Goal: Check status: Check status

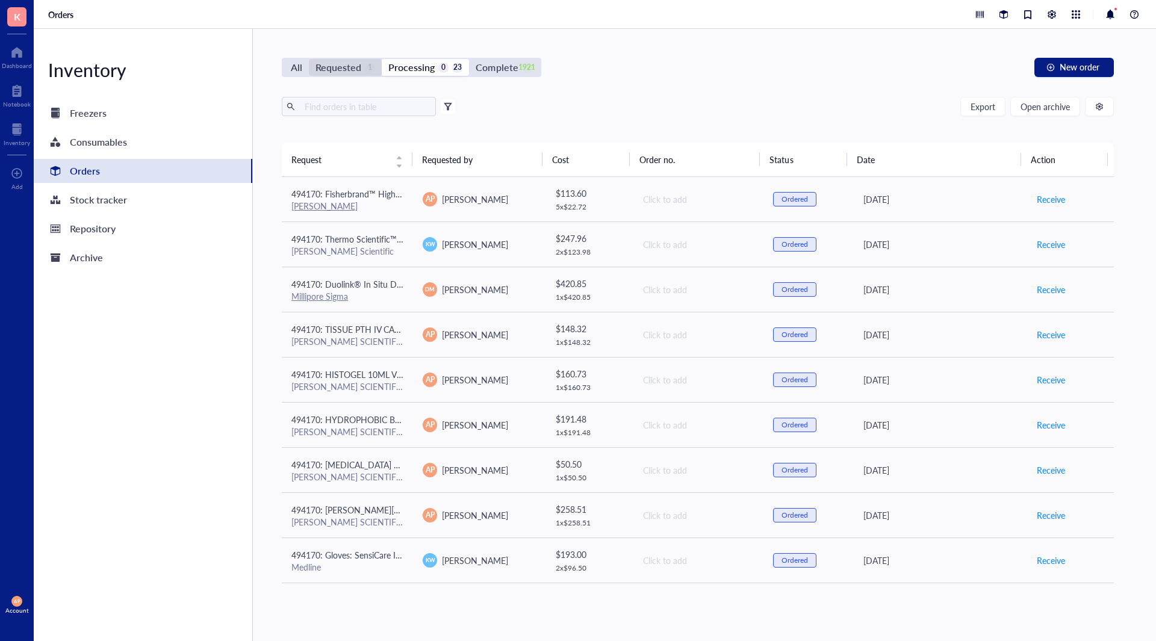
click at [370, 63] on div "1" at bounding box center [370, 68] width 10 height 10
click at [309, 59] on input "Requested 1" at bounding box center [309, 59] width 0 height 0
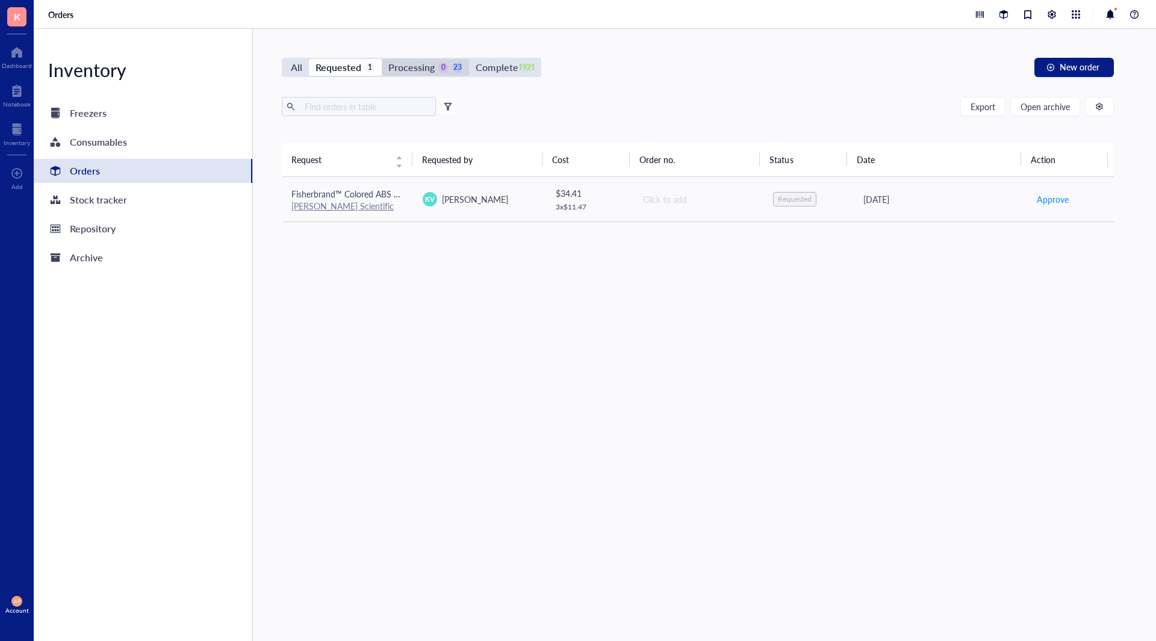
click at [422, 65] on div "Processing" at bounding box center [411, 67] width 46 height 17
click at [382, 59] on input "Processing 0 23" at bounding box center [382, 59] width 0 height 0
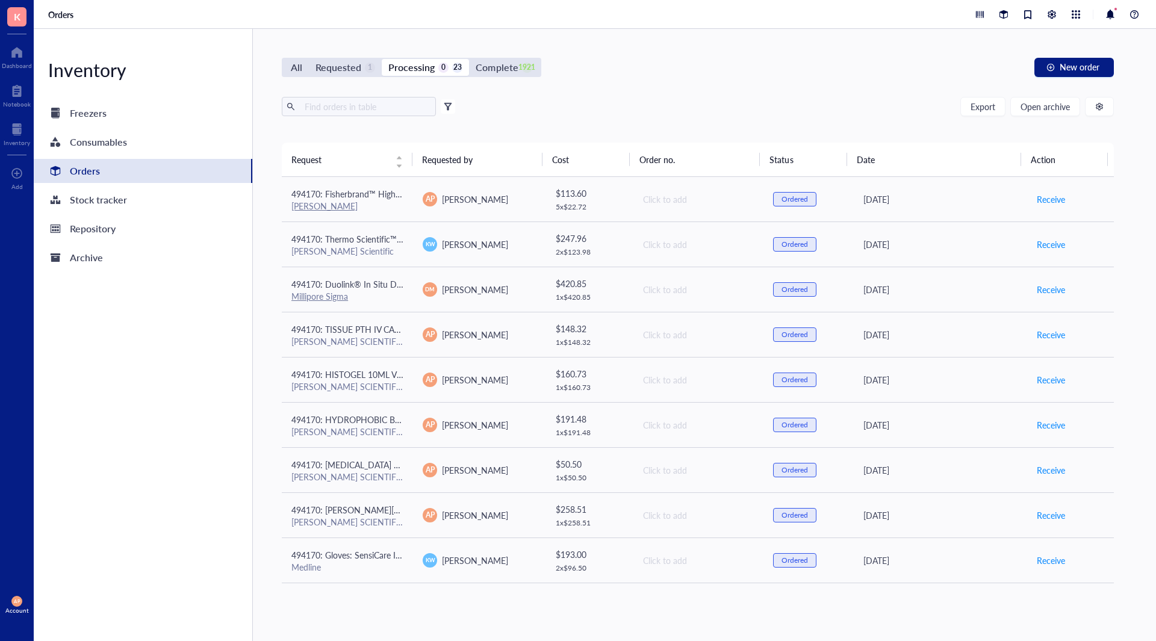
click at [335, 58] on div "All Requested 1 Processing 0 23 Complete 1921" at bounding box center [411, 67] width 259 height 19
click at [345, 67] on div "Requested" at bounding box center [338, 67] width 46 height 17
click at [361, 66] on div "Requested 1" at bounding box center [345, 67] width 60 height 17
click at [309, 59] on input "Requested 1" at bounding box center [309, 59] width 0 height 0
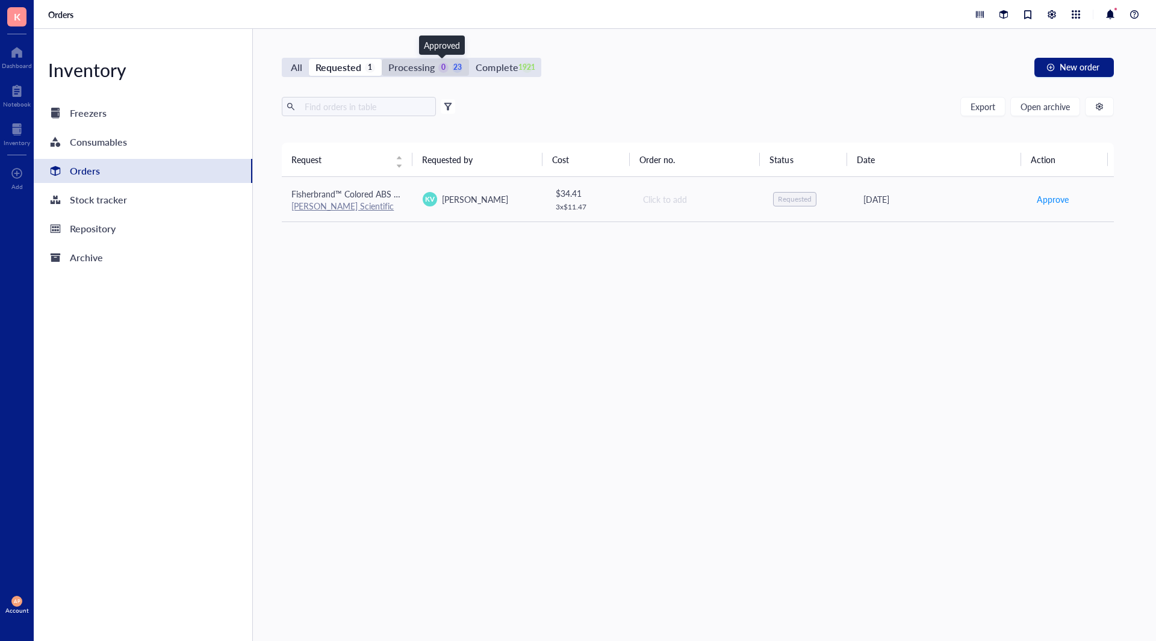
click at [438, 71] on div "0" at bounding box center [443, 68] width 10 height 10
click at [382, 59] on input "Processing 0 23" at bounding box center [382, 59] width 0 height 0
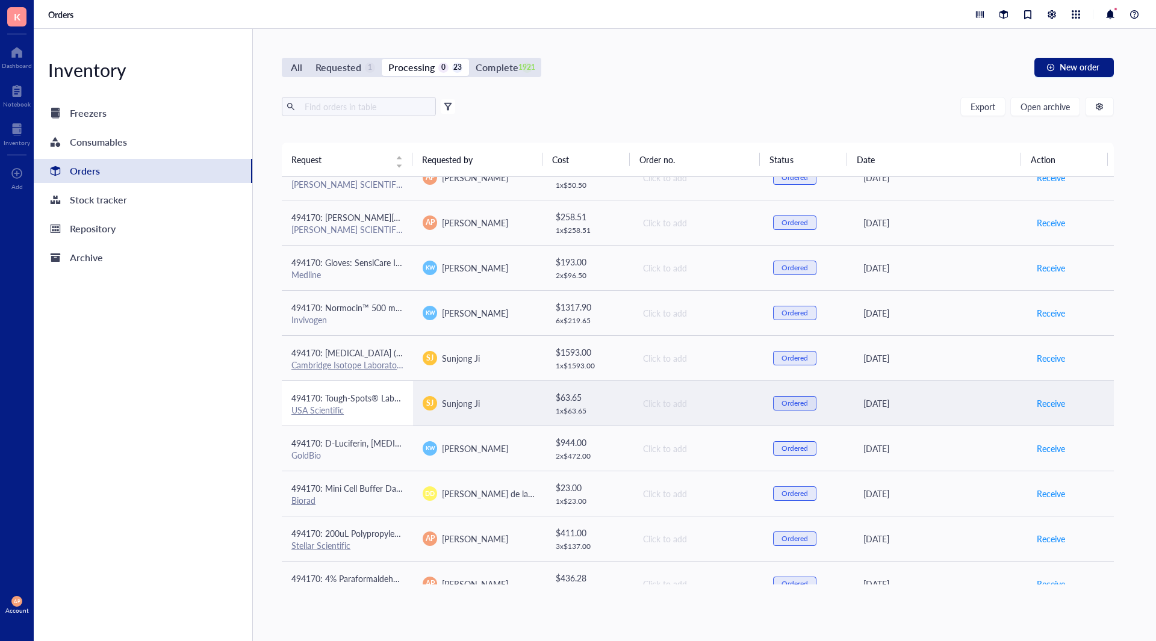
scroll to position [301, 0]
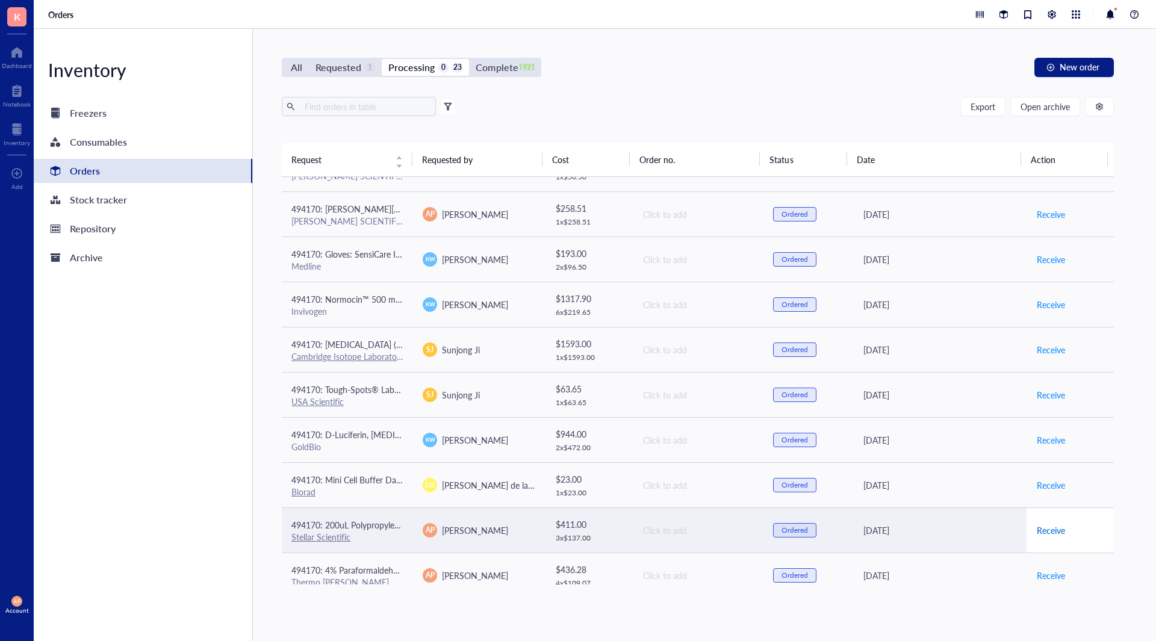
click at [1046, 533] on span "Receive" at bounding box center [1051, 530] width 28 height 13
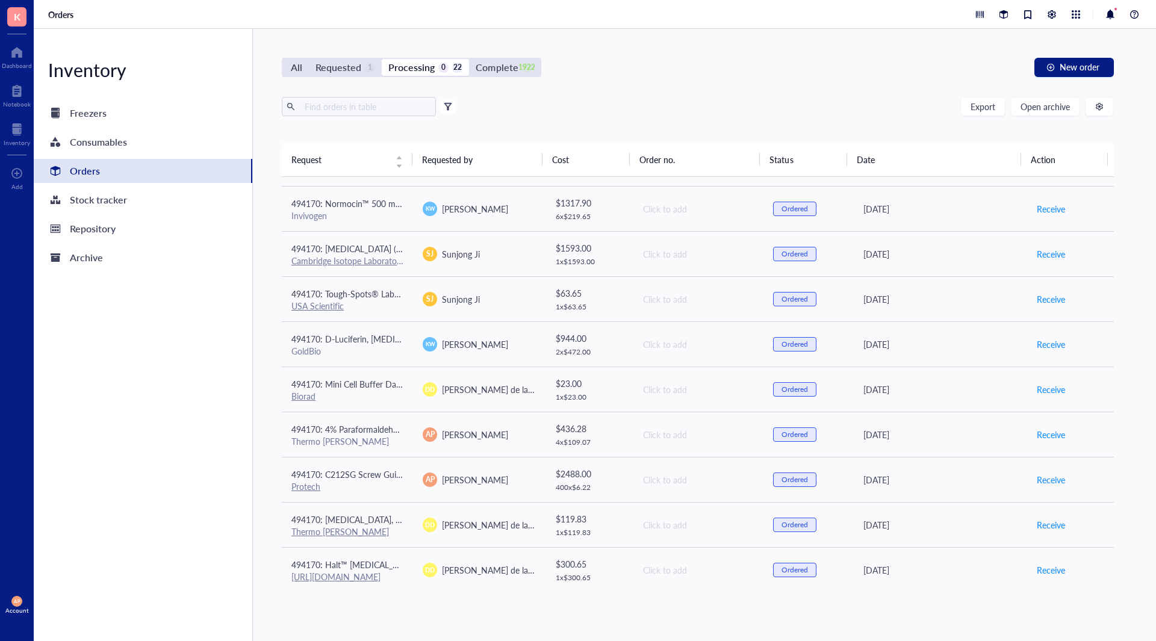
scroll to position [586, 0]
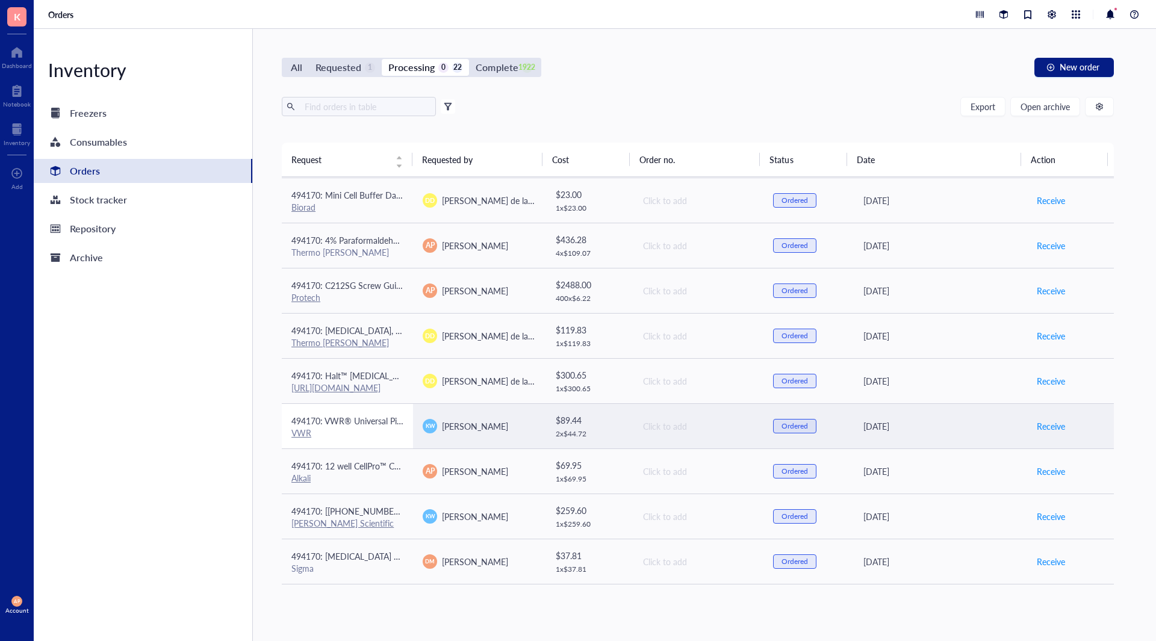
click at [380, 433] on div "VWR" at bounding box center [347, 432] width 112 height 11
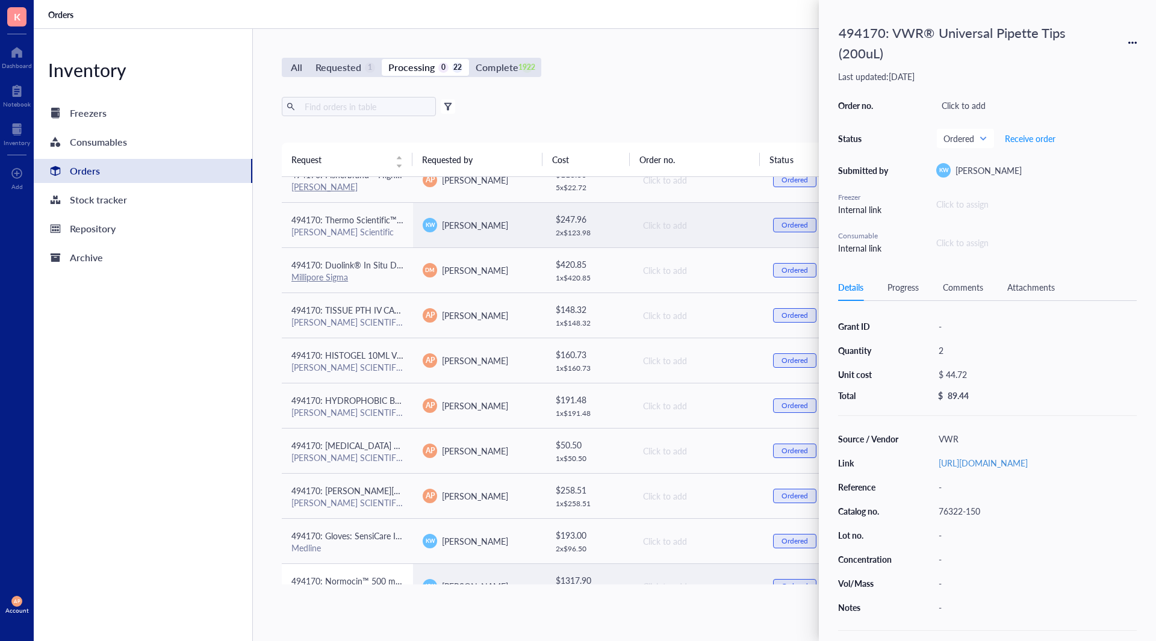
scroll to position [0, 0]
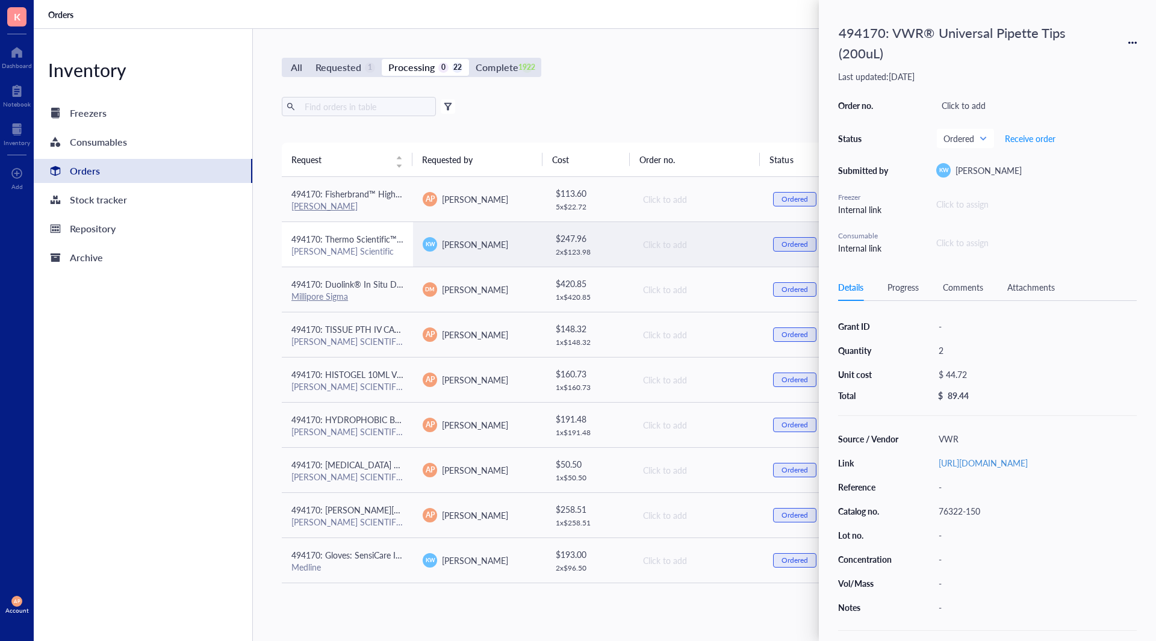
click at [364, 237] on span "494170: Thermo Scientific™ BioLite™ Cell Culture Treated Flasks (25cm2) T25" at bounding box center [436, 239] width 290 height 12
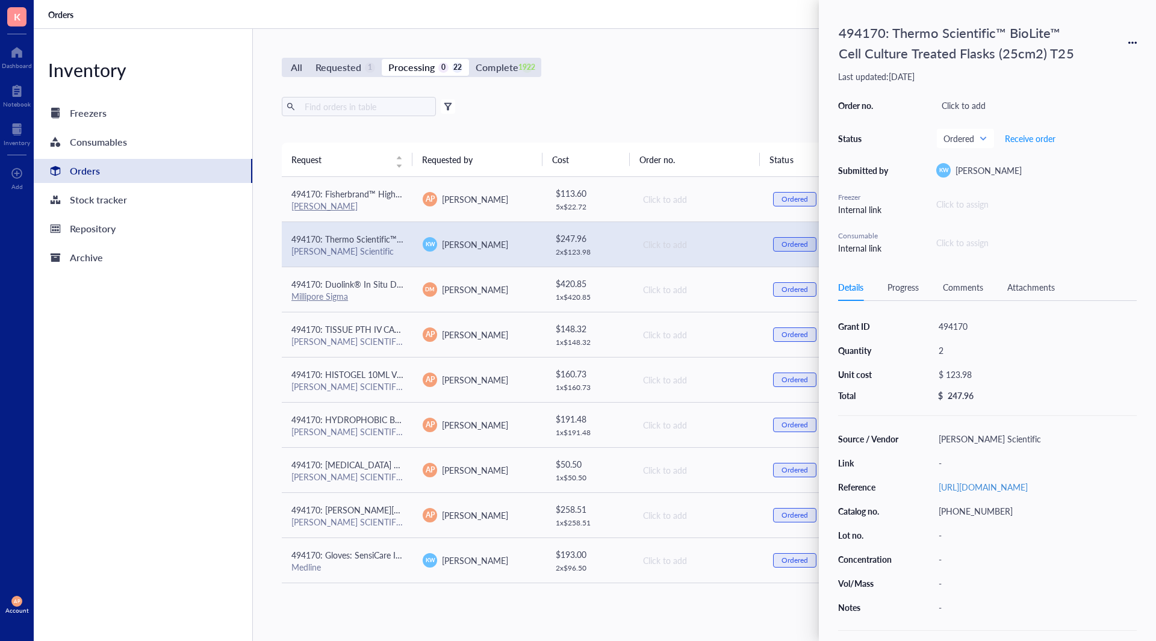
click at [956, 280] on div "Details Progress Comments Attachments" at bounding box center [987, 287] width 299 height 27
click at [953, 289] on div "Comments" at bounding box center [963, 286] width 40 height 13
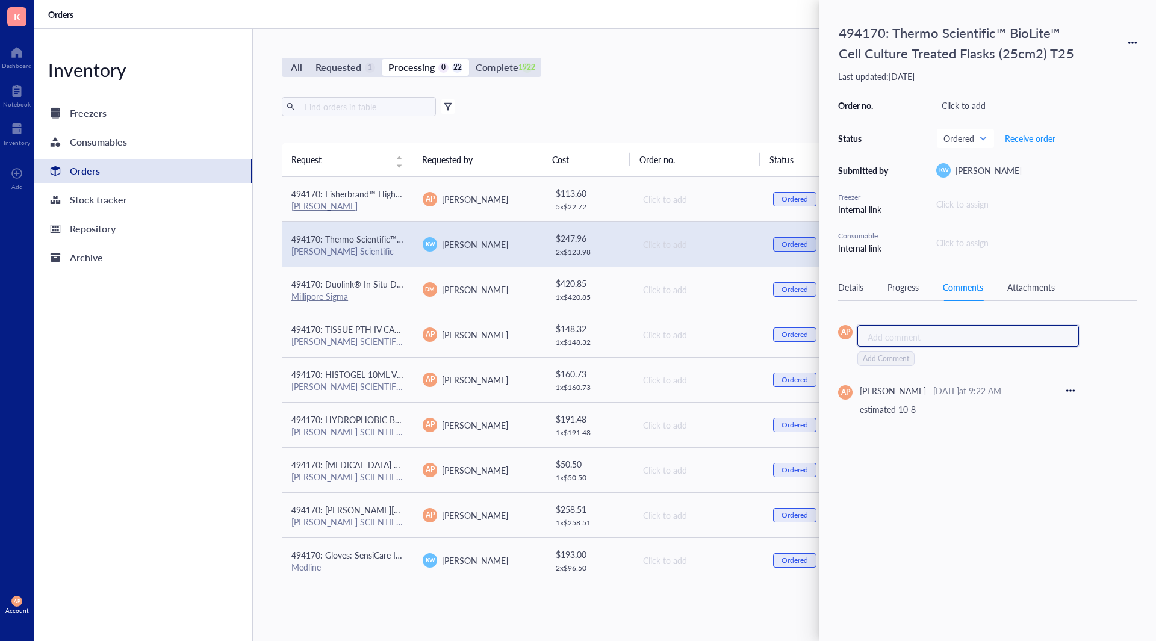
click at [931, 328] on div "Add comment ﻿" at bounding box center [968, 336] width 222 height 22
click at [1069, 385] on div "AP Add comment ﻿ AP [PERSON_NAME] [DATE] 9:22 AM estimated 10-8 estimated 10-8" at bounding box center [987, 366] width 299 height 102
click at [1073, 373] on icon at bounding box center [1070, 371] width 8 height 8
drag, startPoint x: 1083, startPoint y: 414, endPoint x: 1006, endPoint y: 387, distance: 81.5
click at [1076, 413] on li "Delete" at bounding box center [1111, 413] width 84 height 19
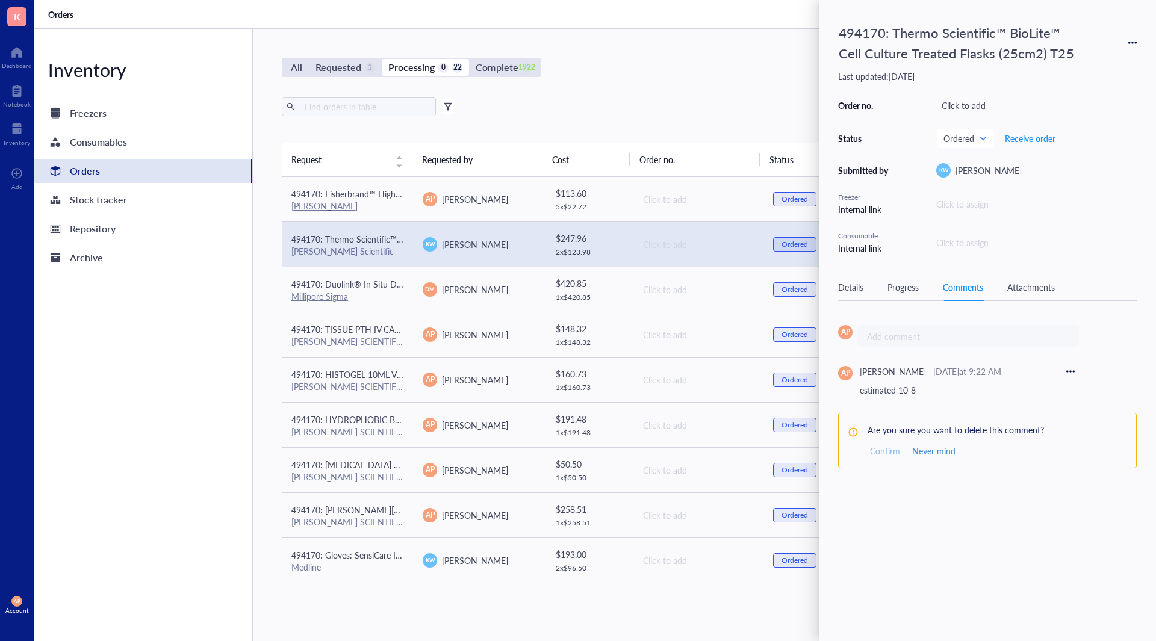
click at [879, 449] on span "Confirm" at bounding box center [885, 450] width 30 height 11
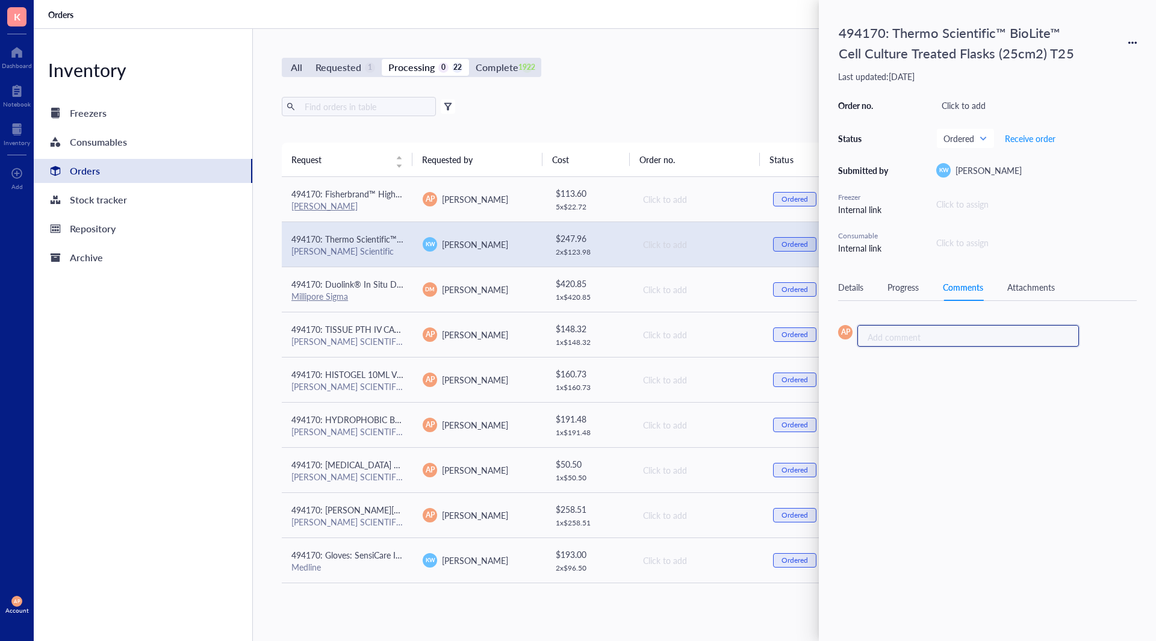
click at [885, 338] on div "Add comment ﻿" at bounding box center [962, 336] width 191 height 12
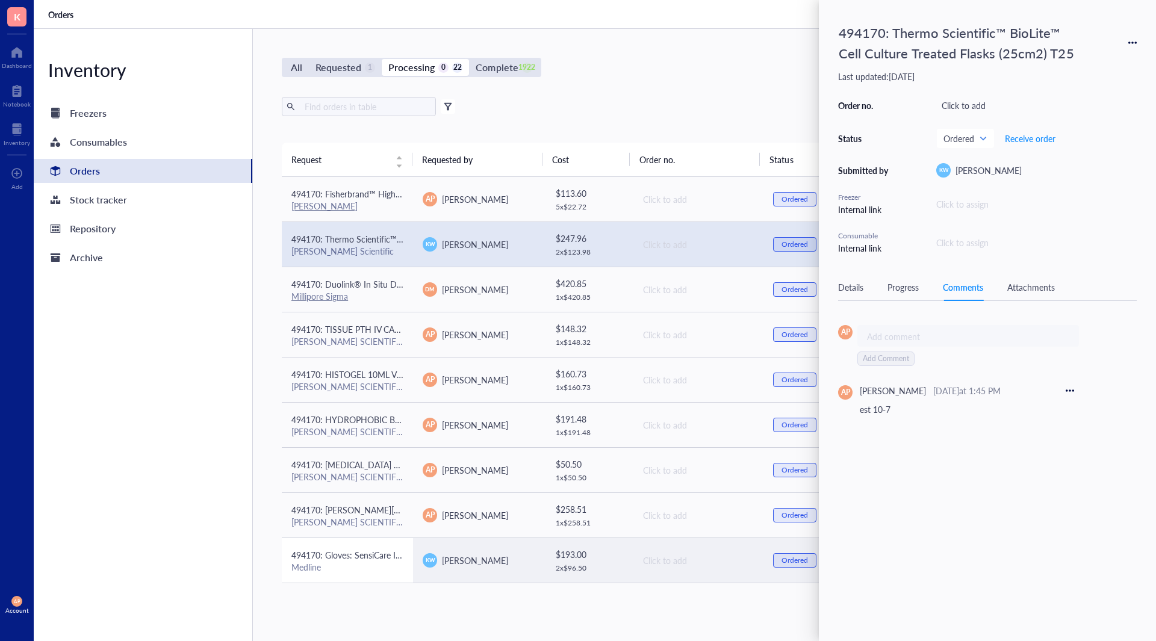
click at [391, 566] on div "Medline" at bounding box center [347, 567] width 112 height 11
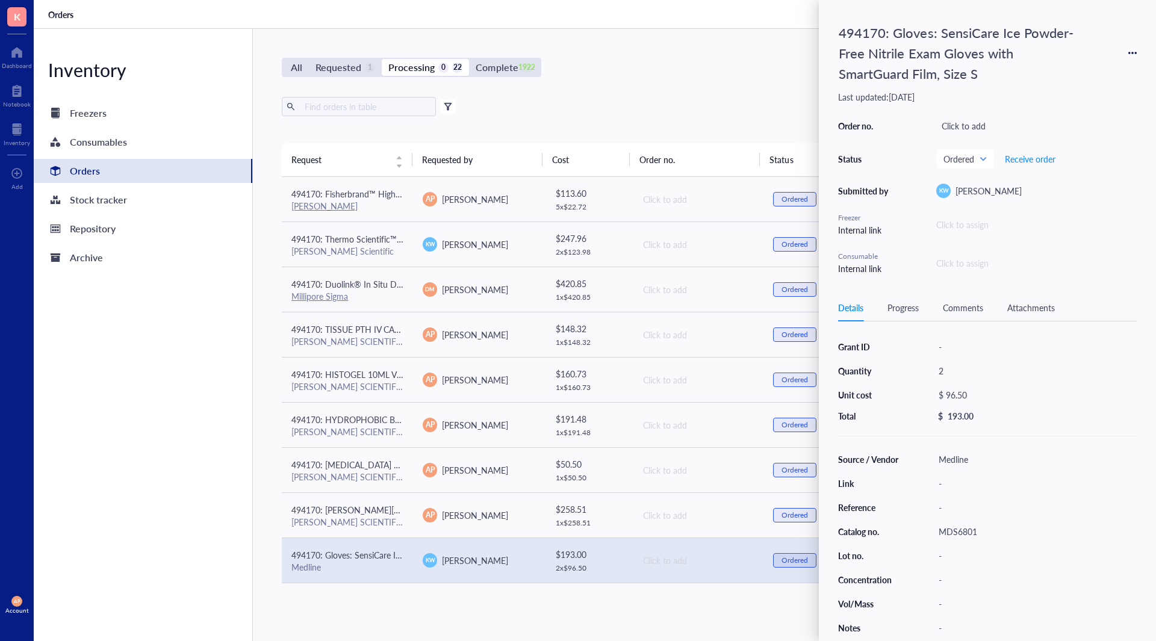
click at [905, 315] on div "Details Progress Comments Attachments" at bounding box center [987, 307] width 299 height 27
click at [888, 299] on div "Details Progress Comments Attachments" at bounding box center [987, 307] width 299 height 27
click at [906, 317] on div "Details Progress Comments Attachments" at bounding box center [987, 307] width 299 height 27
click at [910, 311] on div "Progress" at bounding box center [902, 307] width 31 height 13
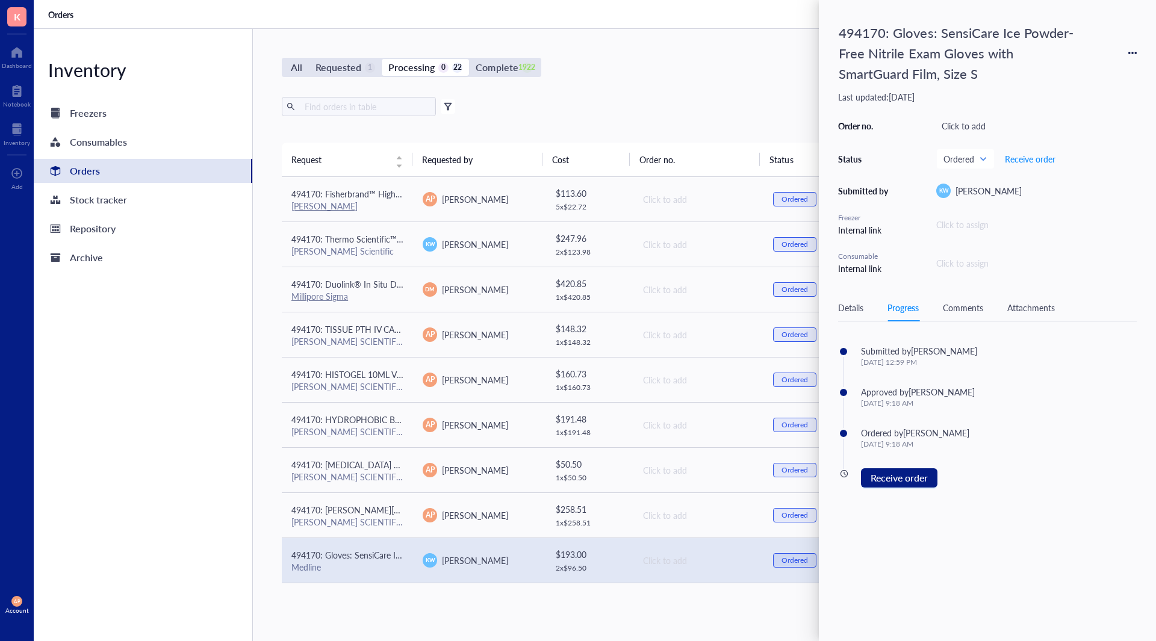
click at [980, 306] on div "Comments" at bounding box center [963, 307] width 40 height 13
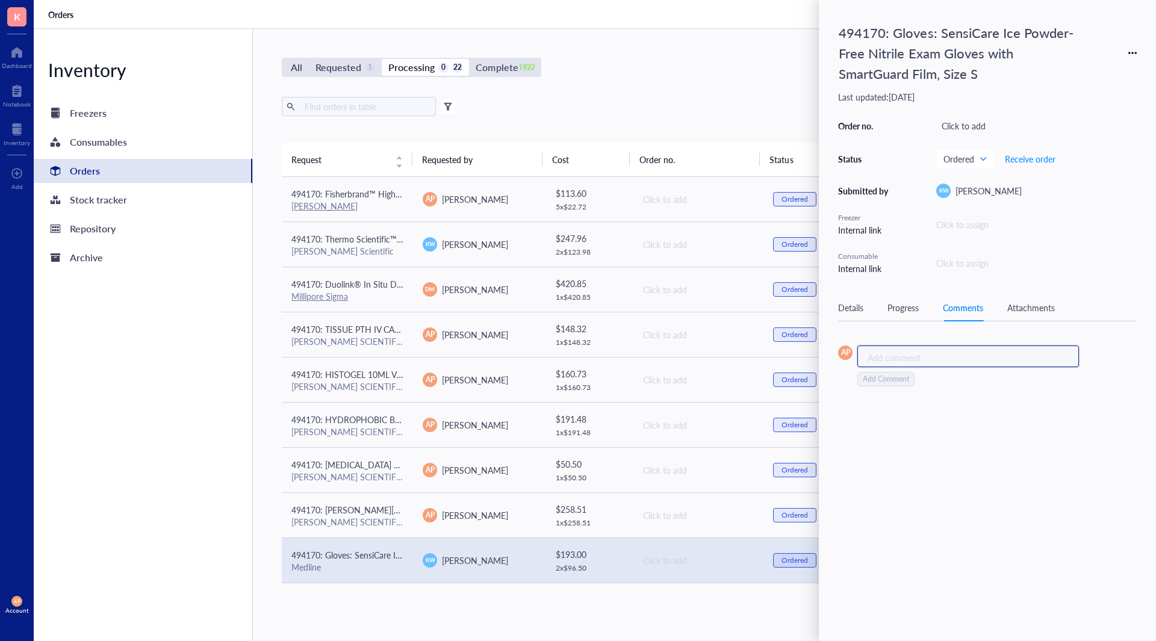
click at [959, 349] on div "Add comment ﻿" at bounding box center [968, 357] width 222 height 22
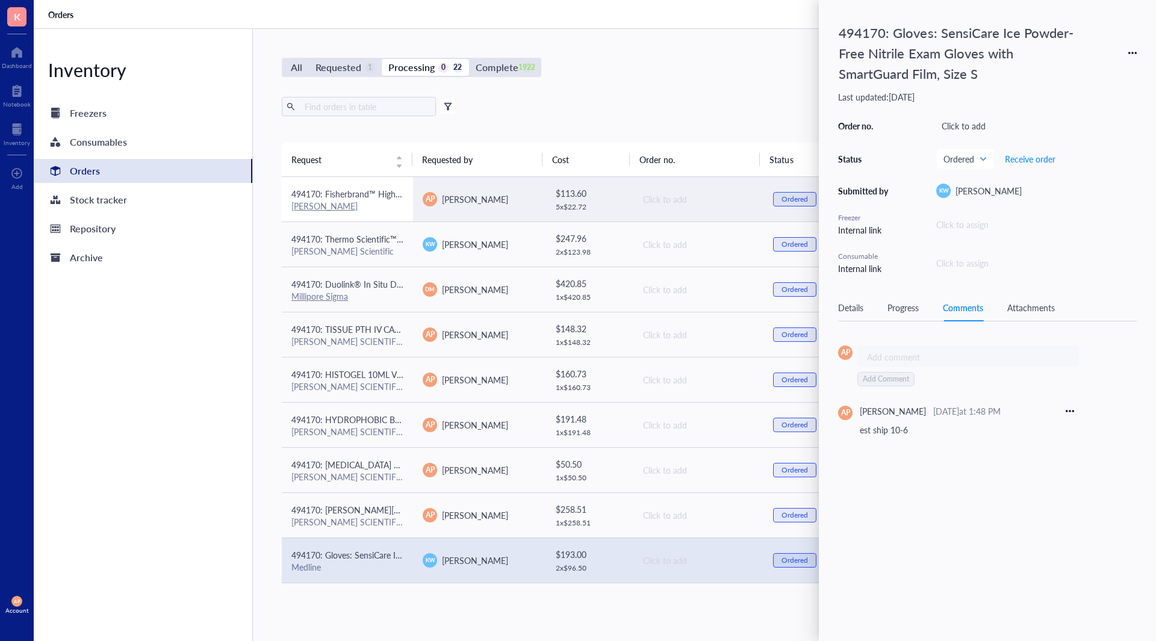
click at [350, 213] on td "494170: Fisherbrand™ High Precision Straight Tapered Flat Point Tweezers/Forcep…" at bounding box center [347, 199] width 131 height 45
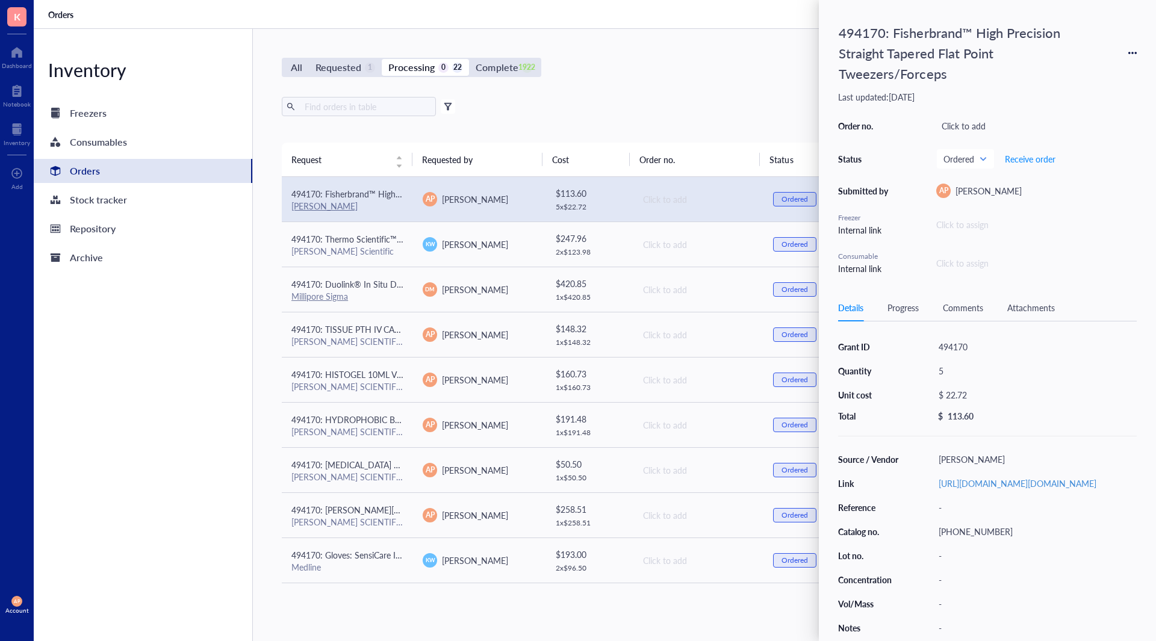
click at [961, 306] on div "Comments" at bounding box center [963, 307] width 40 height 13
